Goal: Task Accomplishment & Management: Manage account settings

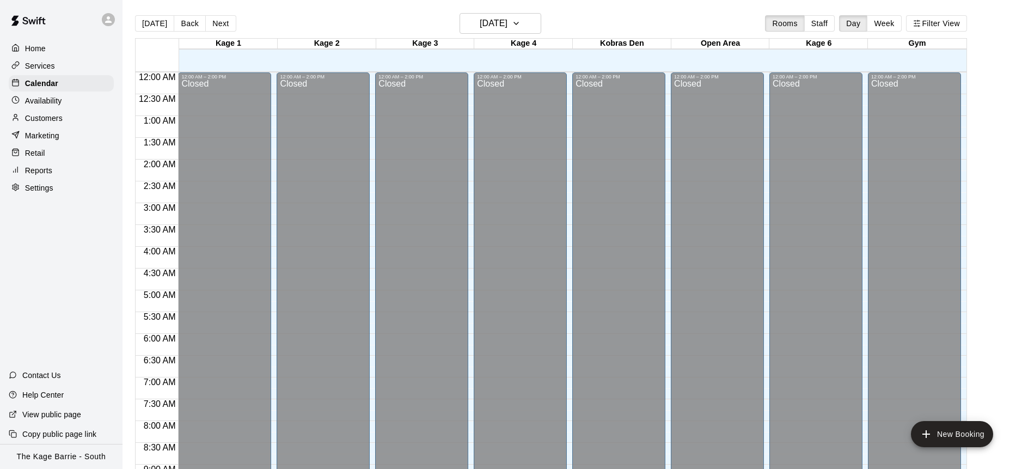
scroll to position [636, 0]
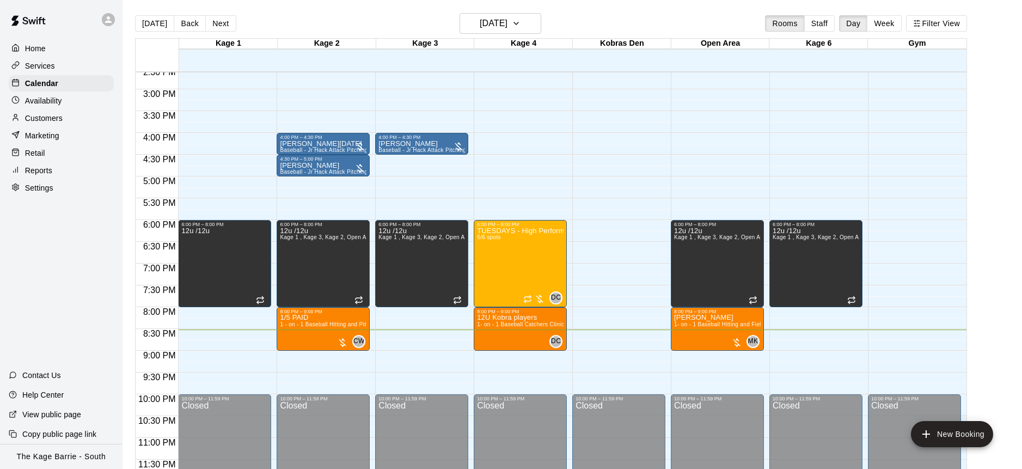
click at [64, 119] on div "Customers" at bounding box center [61, 118] width 105 height 16
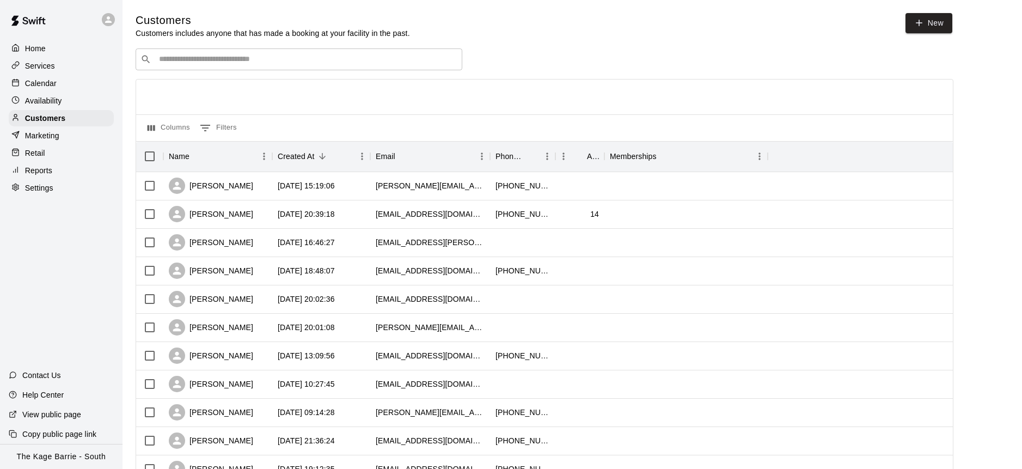
drag, startPoint x: 289, startPoint y: 79, endPoint x: 291, endPoint y: 73, distance: 6.7
click at [288, 79] on div at bounding box center [544, 96] width 816 height 35
click at [290, 65] on div "​ ​" at bounding box center [299, 59] width 327 height 22
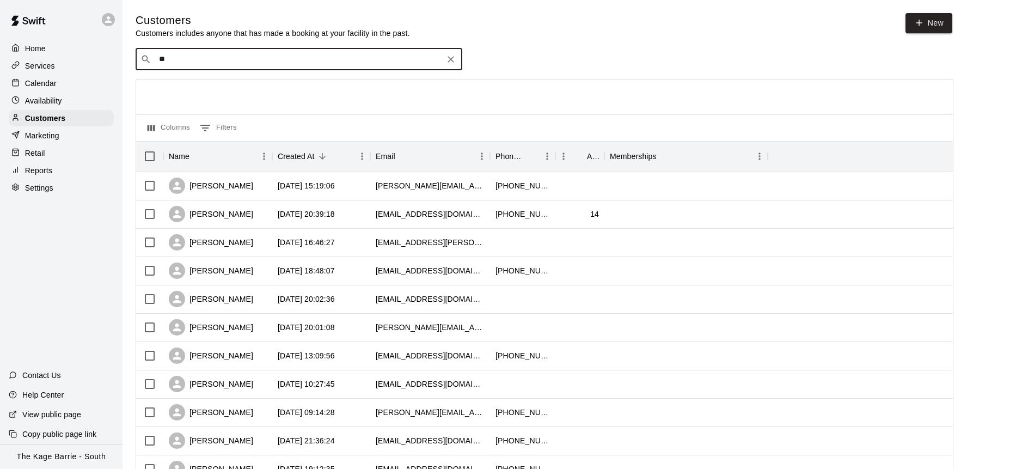
type input "*"
type input "******"
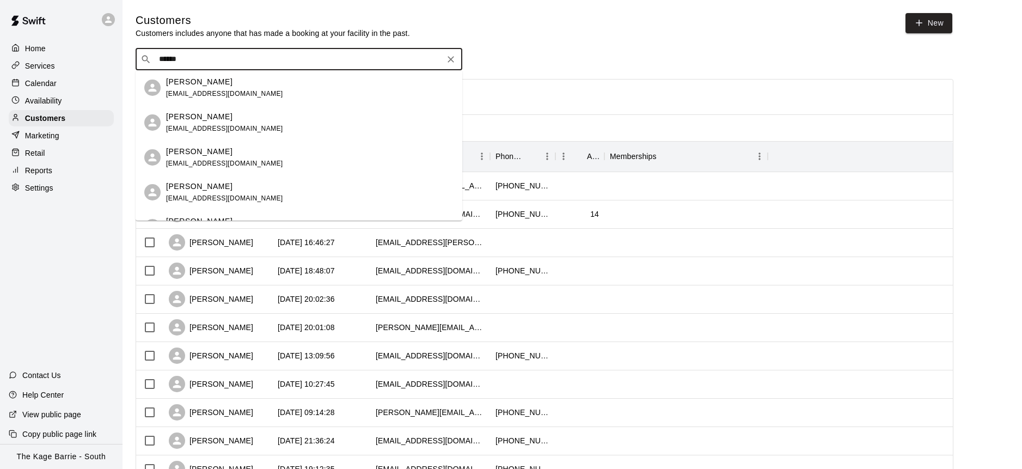
click at [448, 59] on icon "Clear" at bounding box center [450, 59] width 11 height 11
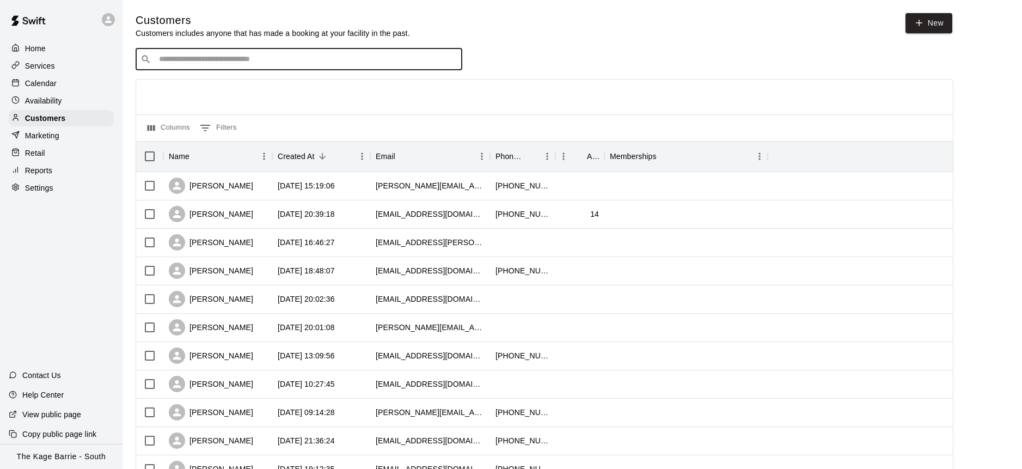
paste input "**********"
type input "**********"
click at [41, 76] on div "Calendar" at bounding box center [61, 83] width 105 height 16
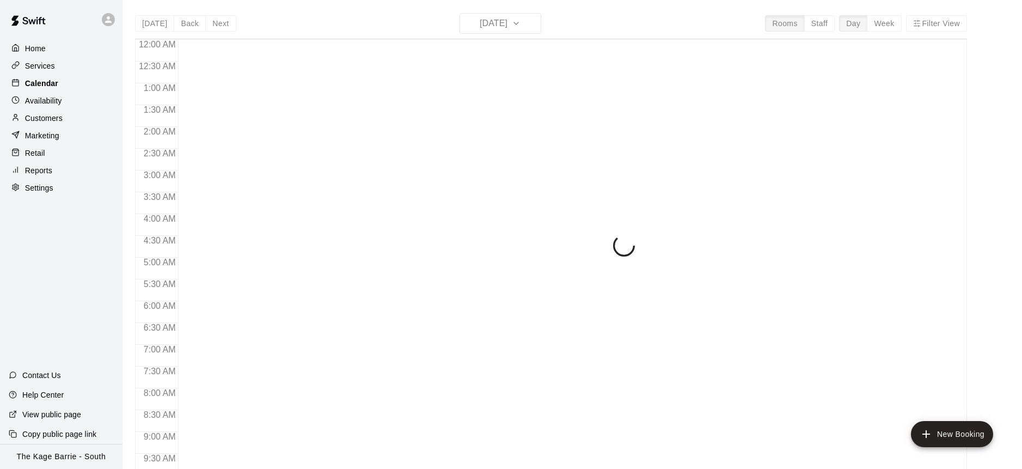
scroll to position [604, 0]
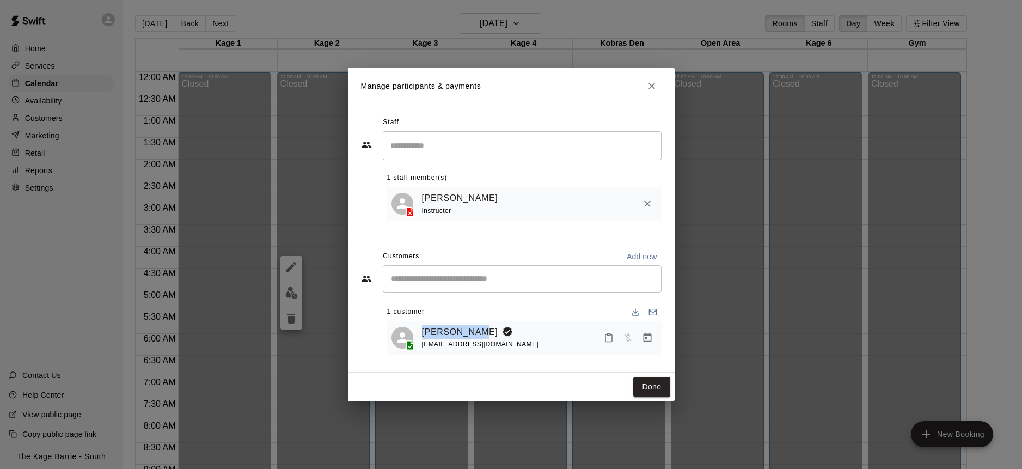
scroll to position [347, 0]
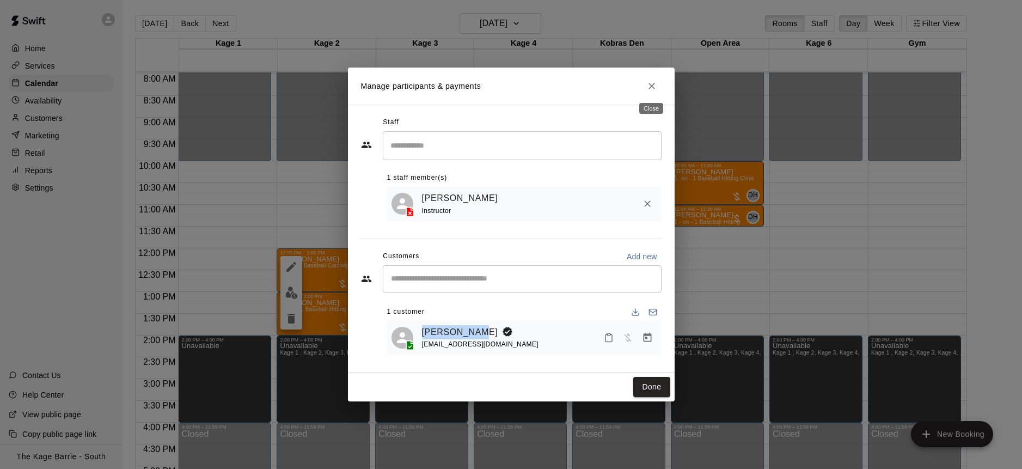
click at [655, 84] on icon "Close" at bounding box center [651, 86] width 11 height 11
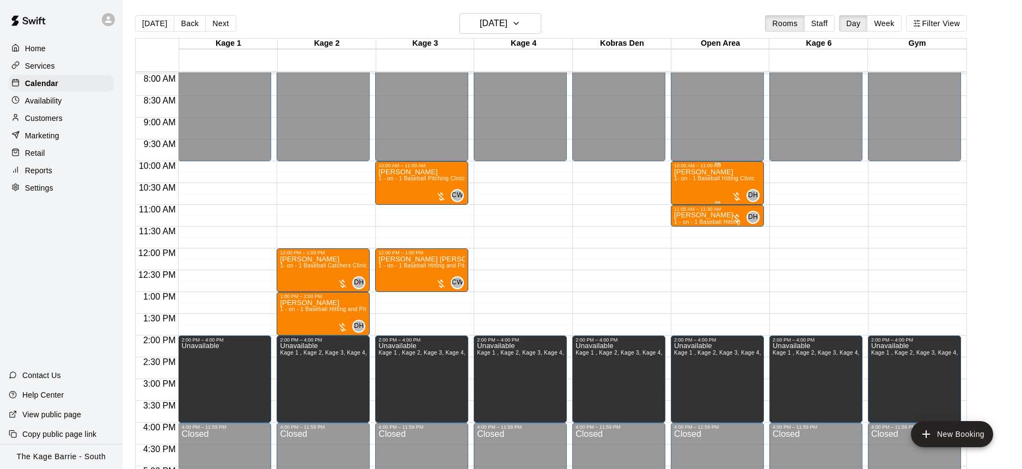
click at [729, 185] on div "Nathan Bakonyi 1- on - 1 Baseball Hitting Clinic" at bounding box center [714, 402] width 81 height 469
click at [690, 231] on icon "delete" at bounding box center [684, 231] width 13 height 13
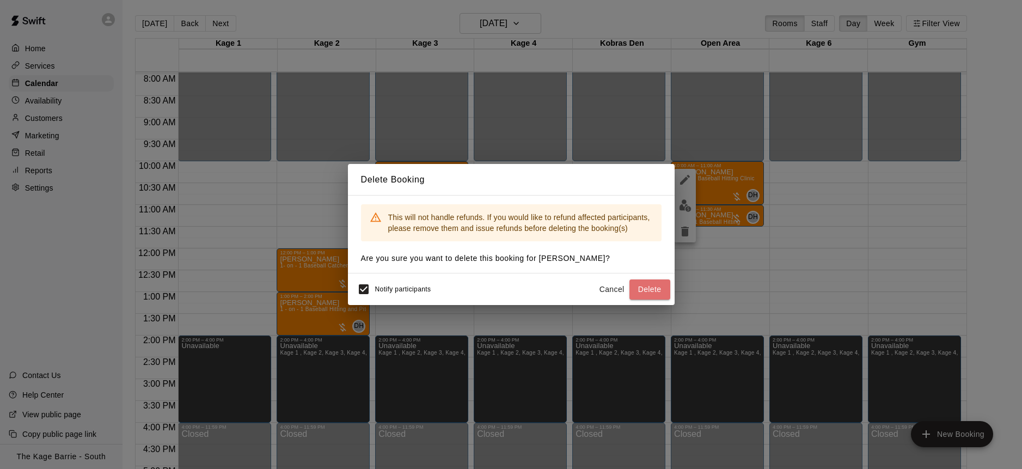
click at [659, 285] on button "Delete" at bounding box center [649, 289] width 41 height 20
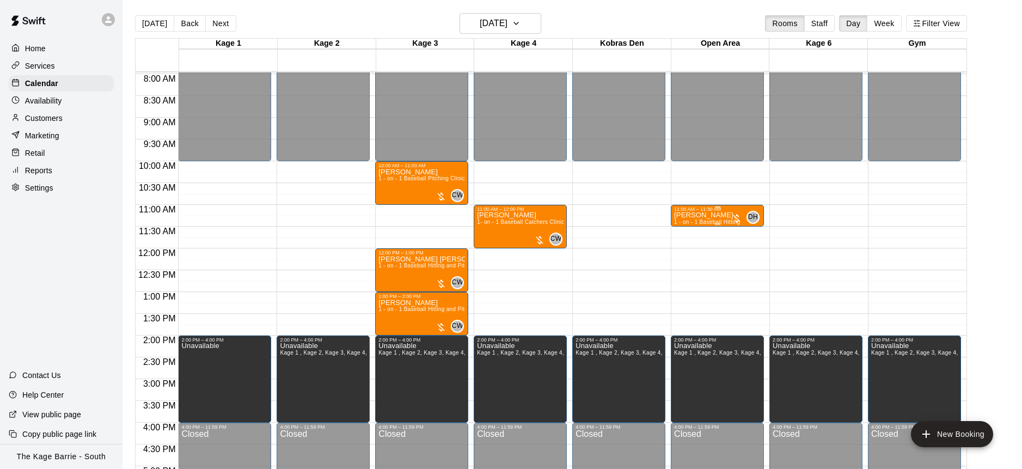
click at [724, 219] on span "1 - on - 1 Baseball Hitting" at bounding box center [707, 222] width 66 height 6
click at [690, 276] on icon "delete" at bounding box center [684, 281] width 13 height 13
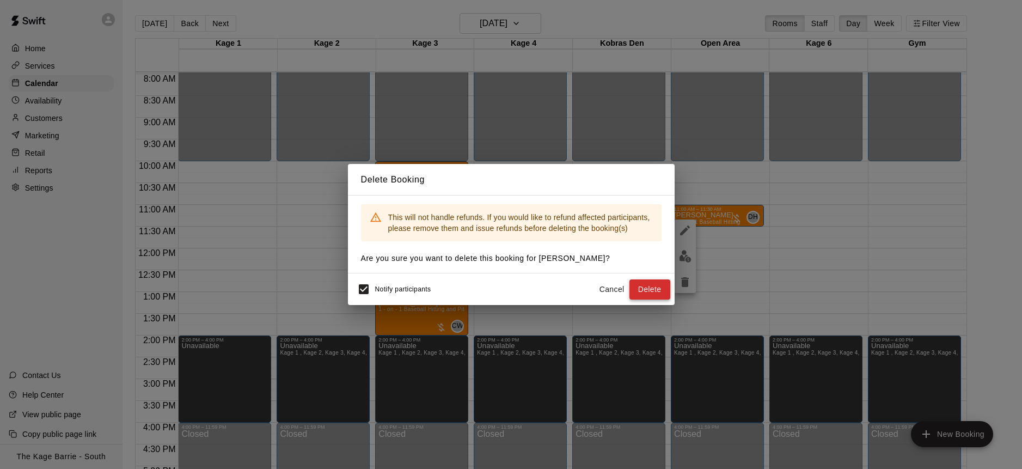
click at [656, 291] on button "Delete" at bounding box center [649, 289] width 41 height 20
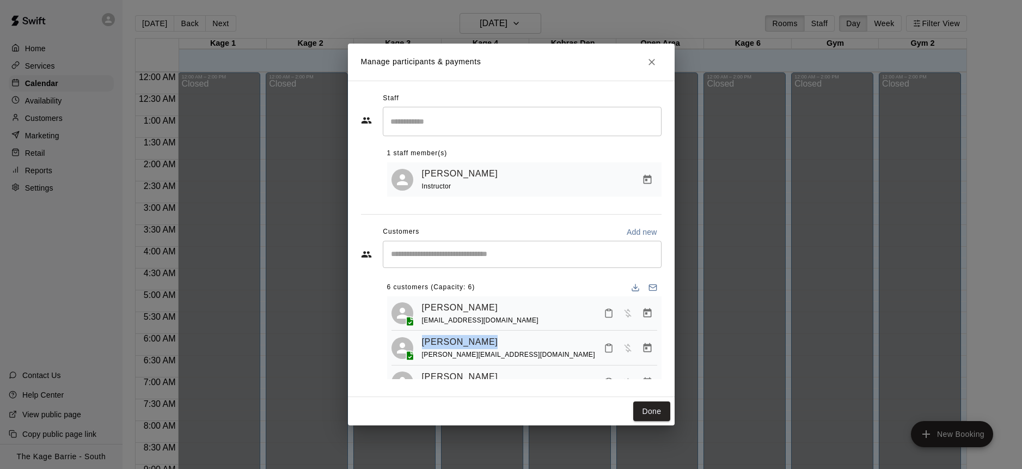
scroll to position [622, 0]
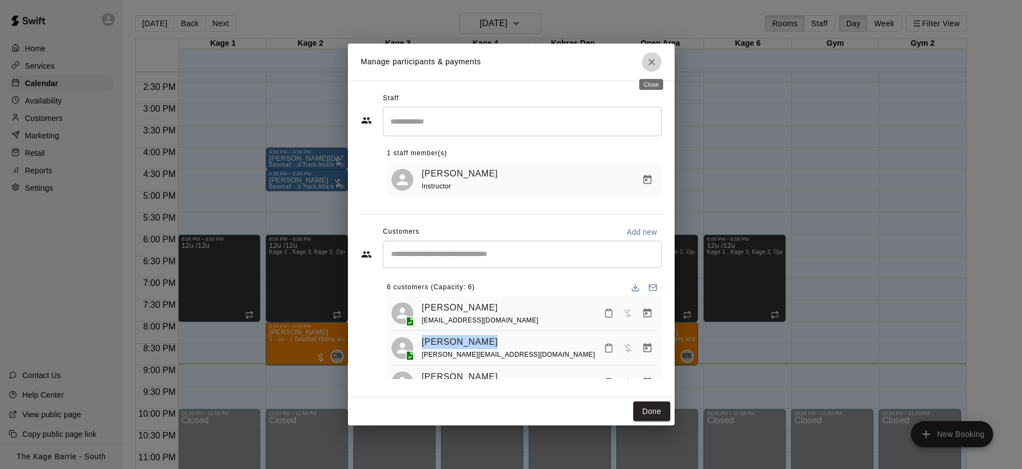
click at [656, 64] on icon "Close" at bounding box center [651, 62] width 11 height 11
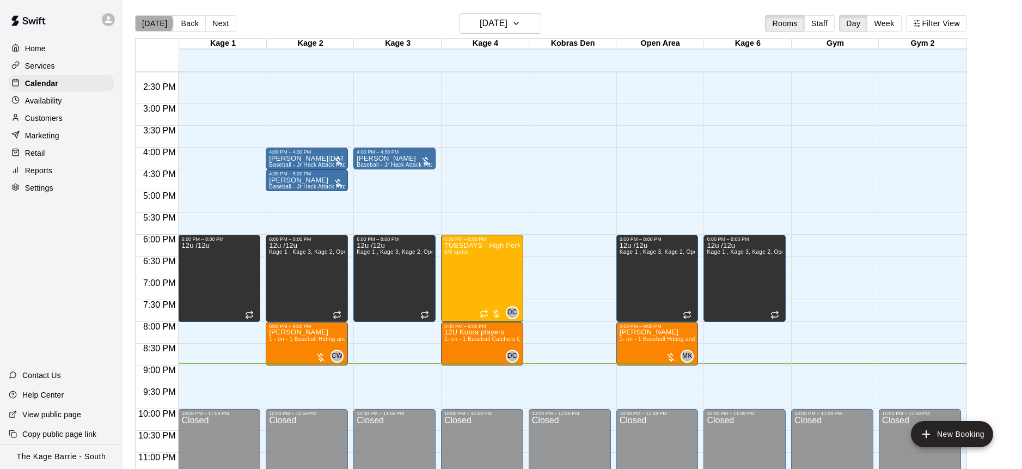
click at [153, 23] on button "Today" at bounding box center [154, 23] width 39 height 16
click at [507, 24] on h6 "Tuesday Sep 16" at bounding box center [494, 23] width 28 height 15
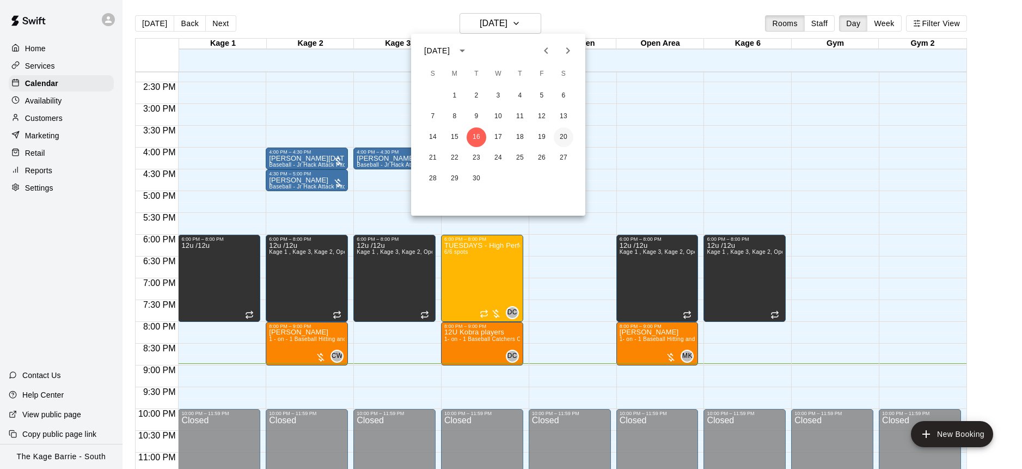
click at [562, 133] on button "20" at bounding box center [564, 137] width 20 height 20
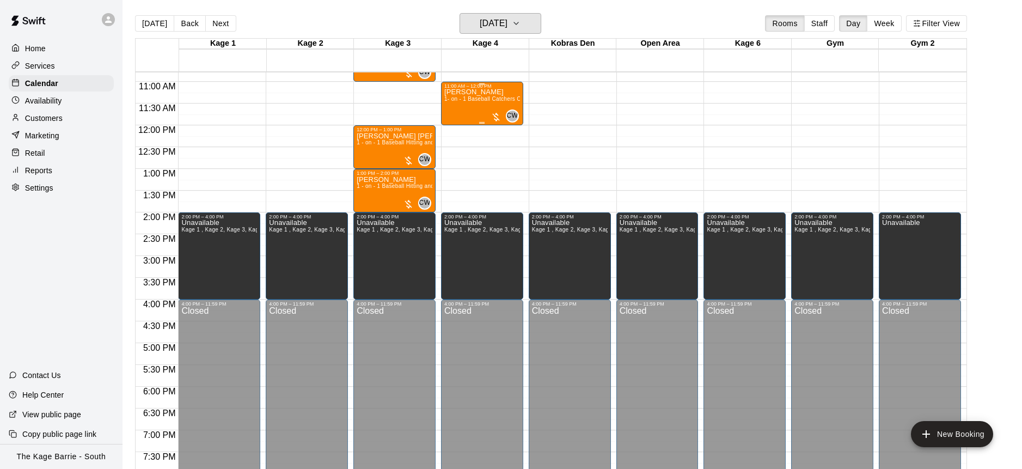
scroll to position [391, 0]
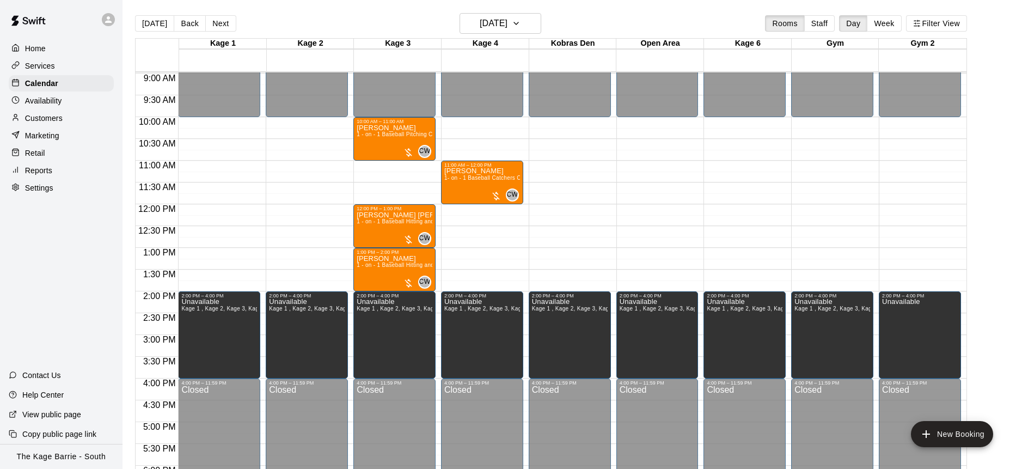
click at [113, 20] on icon at bounding box center [108, 20] width 10 height 10
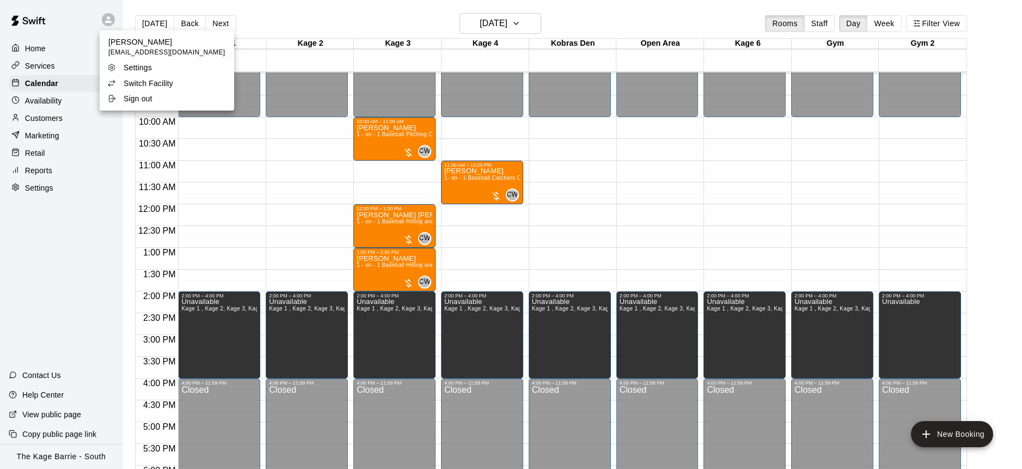
click at [182, 86] on li "Switch Facility" at bounding box center [167, 83] width 134 height 15
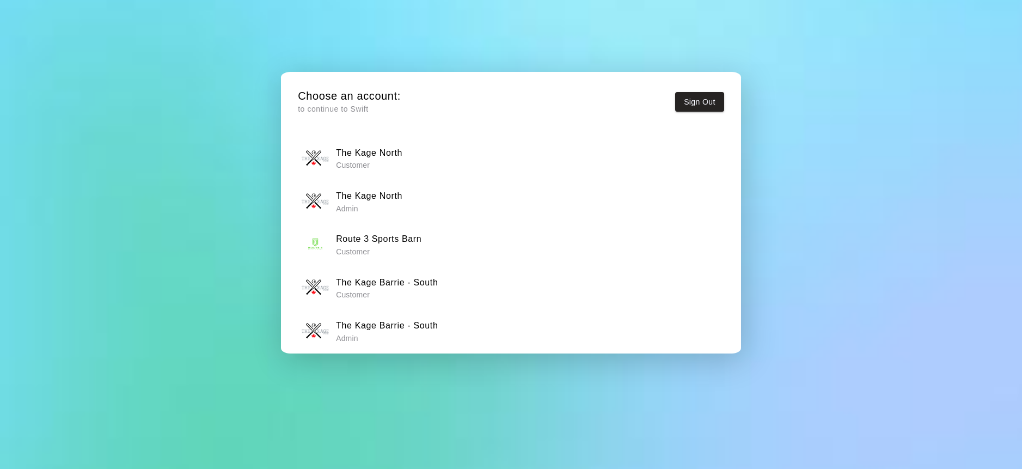
scroll to position [8, 0]
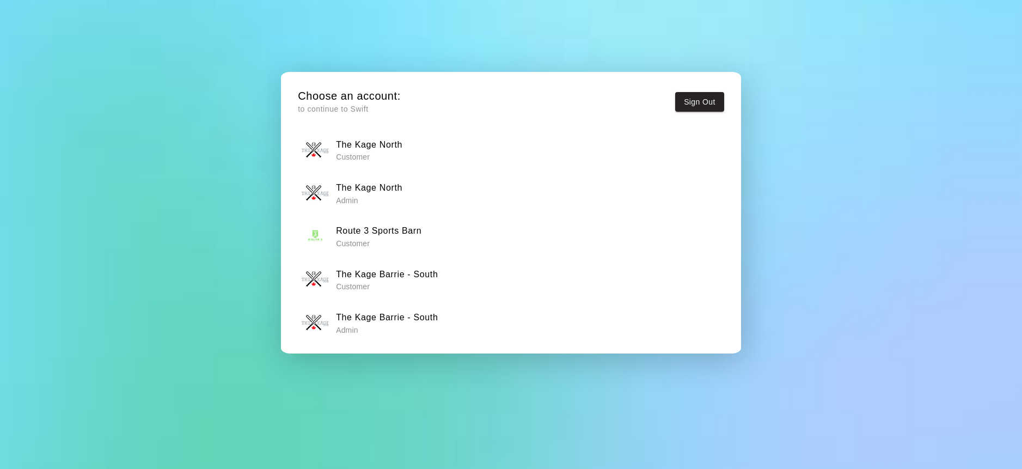
click at [386, 188] on h6 "The Kage North" at bounding box center [369, 188] width 66 height 14
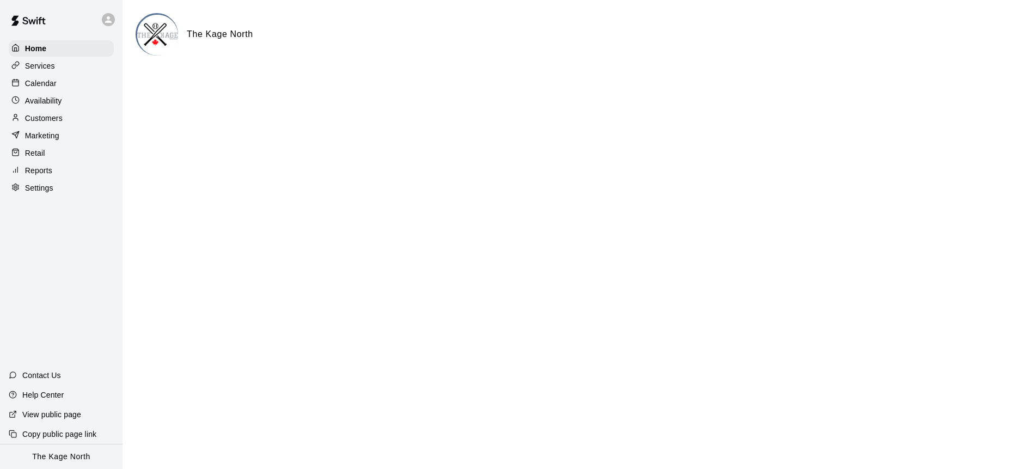
click at [73, 80] on div "Calendar" at bounding box center [61, 83] width 105 height 16
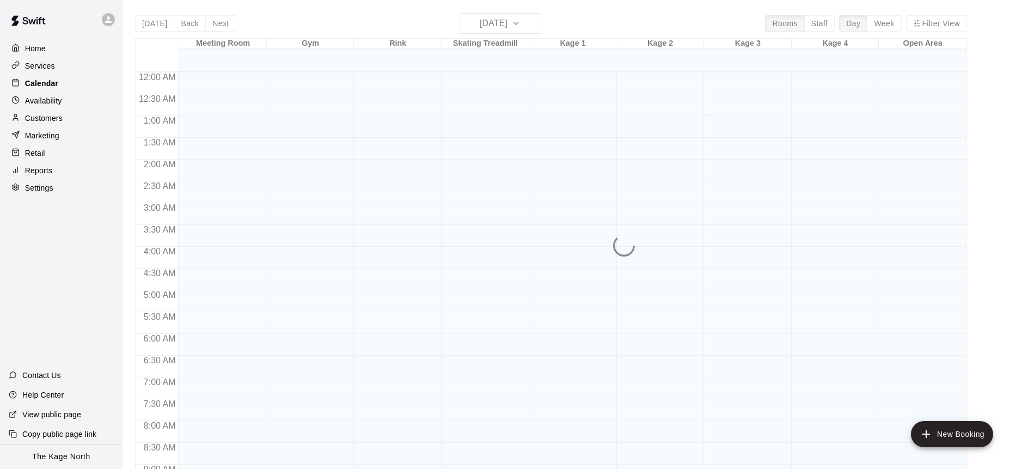
scroll to position [604, 0]
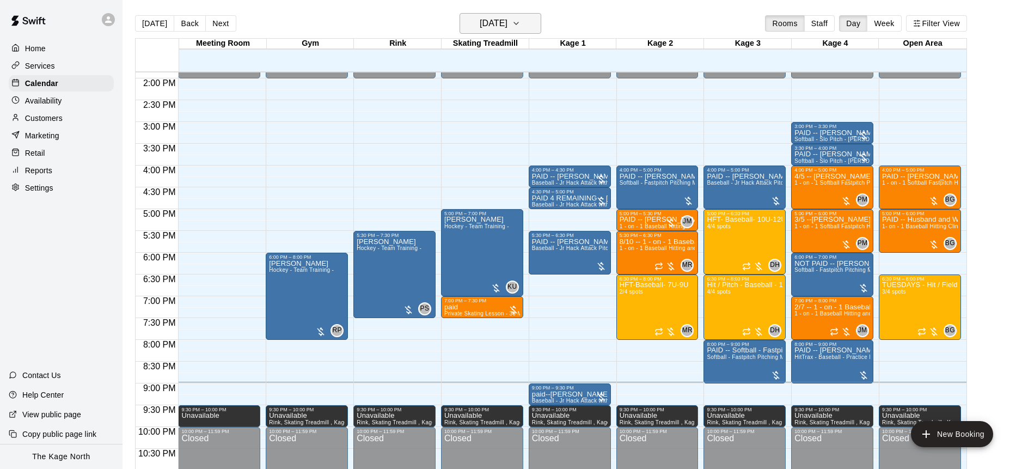
click at [507, 27] on h6 "Tuesday Sep 16" at bounding box center [494, 23] width 28 height 15
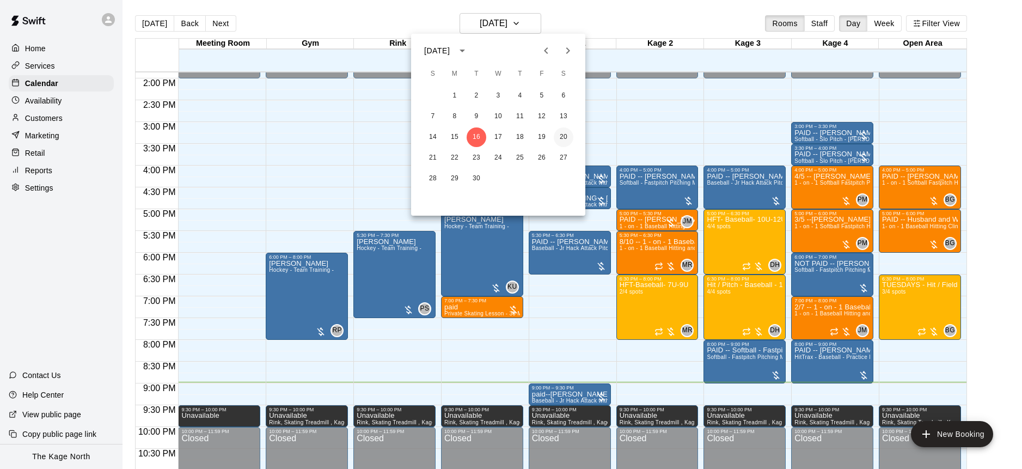
click at [563, 133] on button "20" at bounding box center [564, 137] width 20 height 20
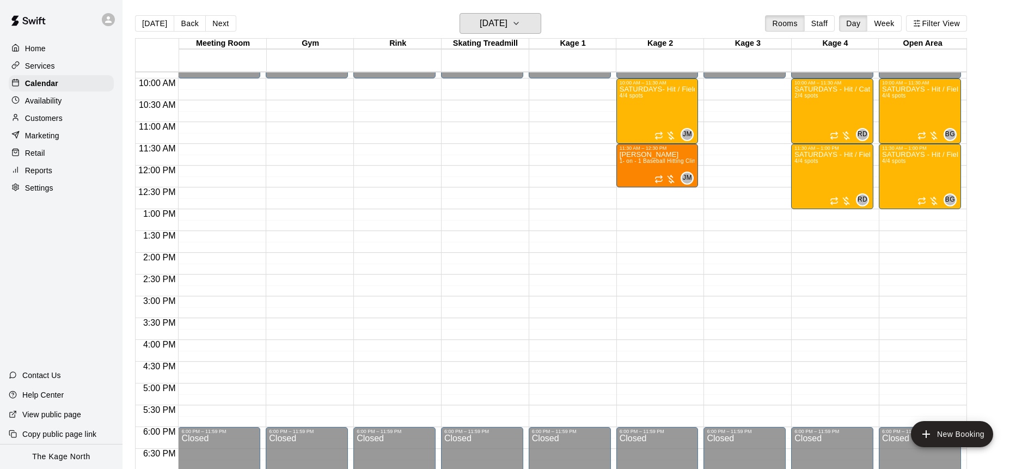
scroll to position [428, 0]
